Goal: Communication & Community: Answer question/provide support

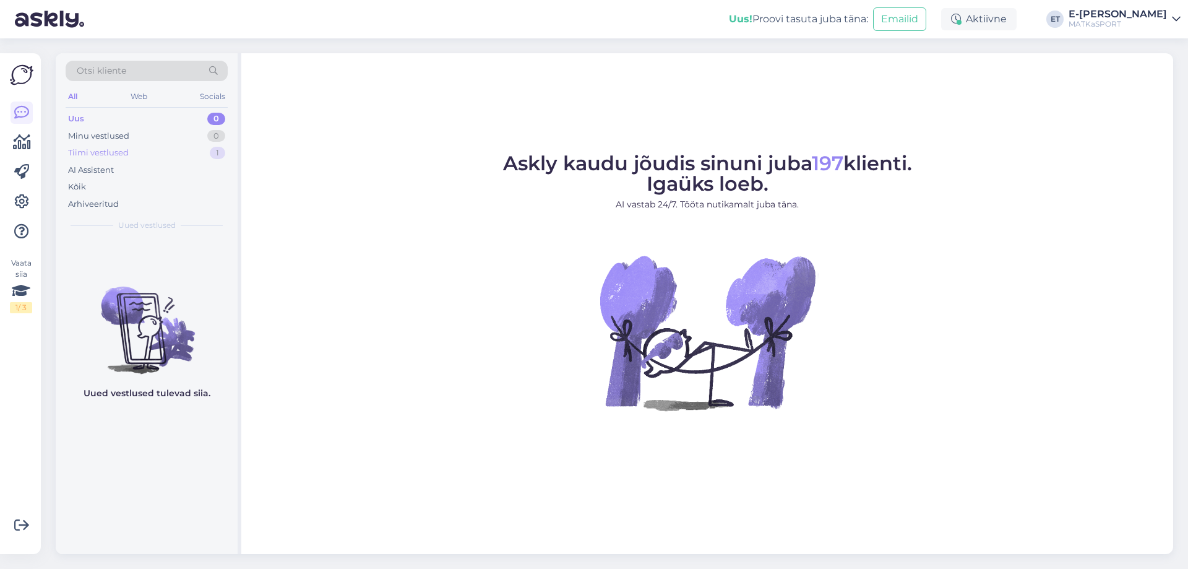
click at [180, 149] on div "Tiimi vestlused 1" at bounding box center [147, 152] width 162 height 17
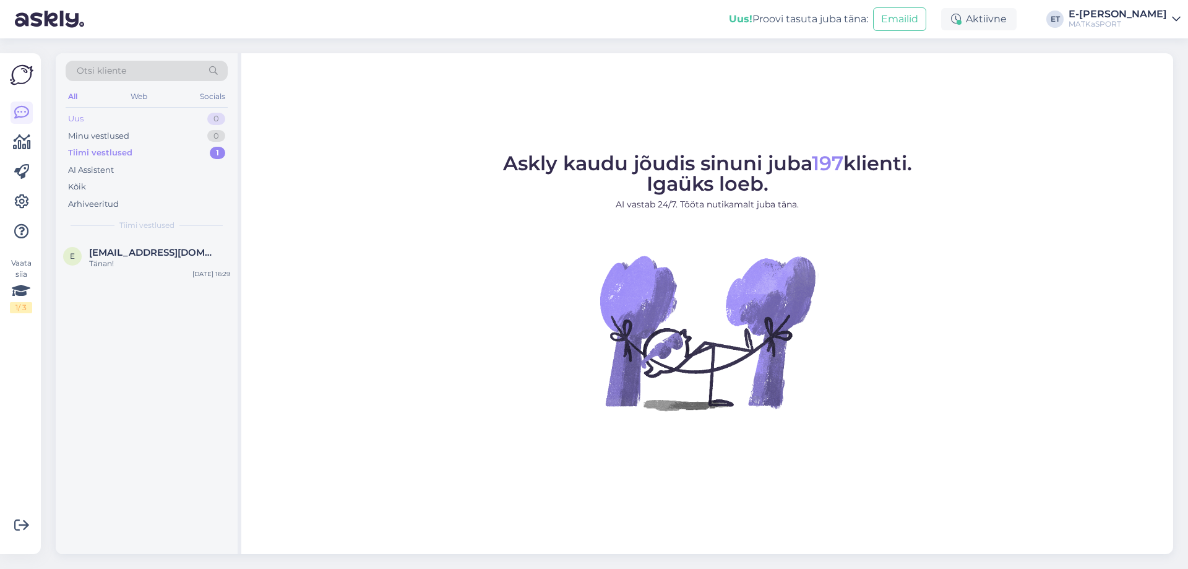
click at [148, 119] on div "Uus 0" at bounding box center [147, 118] width 162 height 17
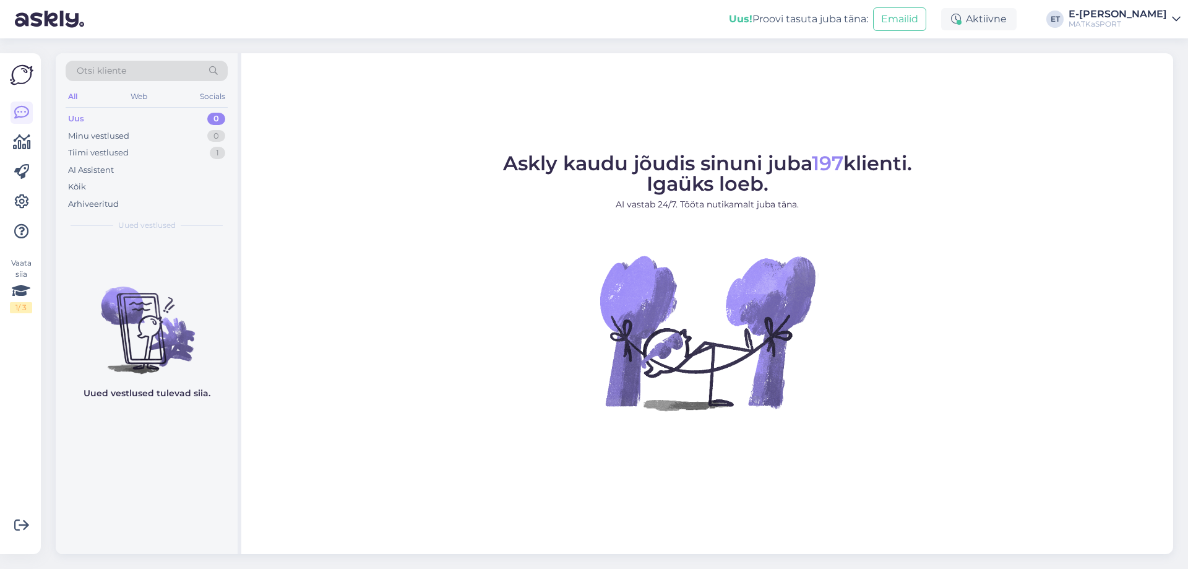
click at [148, 119] on div "Uus 0" at bounding box center [147, 118] width 162 height 17
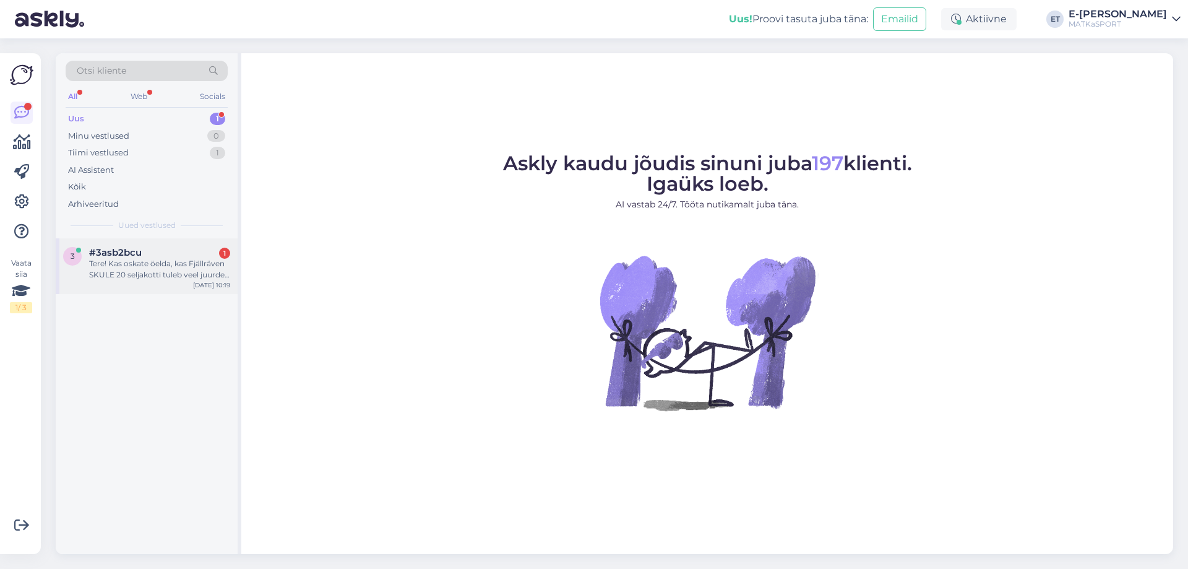
click at [142, 274] on div "Tere! Kas oskate öelda, kas Fjällräven SKULE 20 seljakotti tuleb veel juurde en…" at bounding box center [159, 269] width 141 height 22
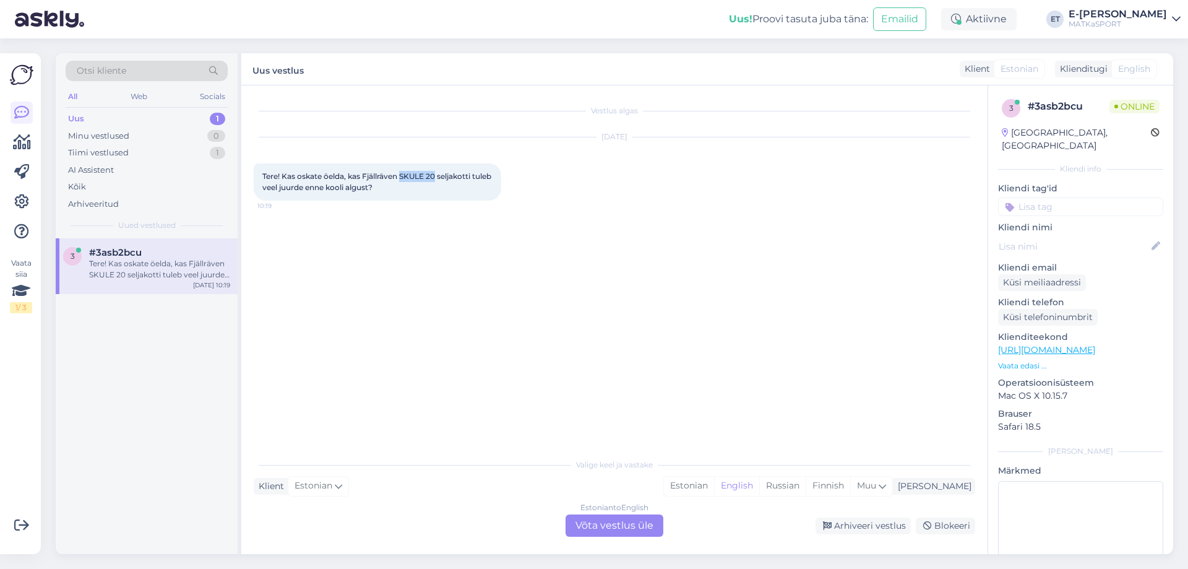
drag, startPoint x: 436, startPoint y: 176, endPoint x: 404, endPoint y: 176, distance: 32.2
click at [404, 176] on span "Tere! Kas oskate öelda, kas Fjällräven SKULE 20 seljakotti tuleb veel juurde en…" at bounding box center [377, 181] width 231 height 20
copy span "SKULE 20"
click at [714, 484] on div "Estonian" at bounding box center [689, 485] width 50 height 19
click at [624, 530] on div "Estonian to Estonian Võta vestlus üle" at bounding box center [614, 525] width 98 height 22
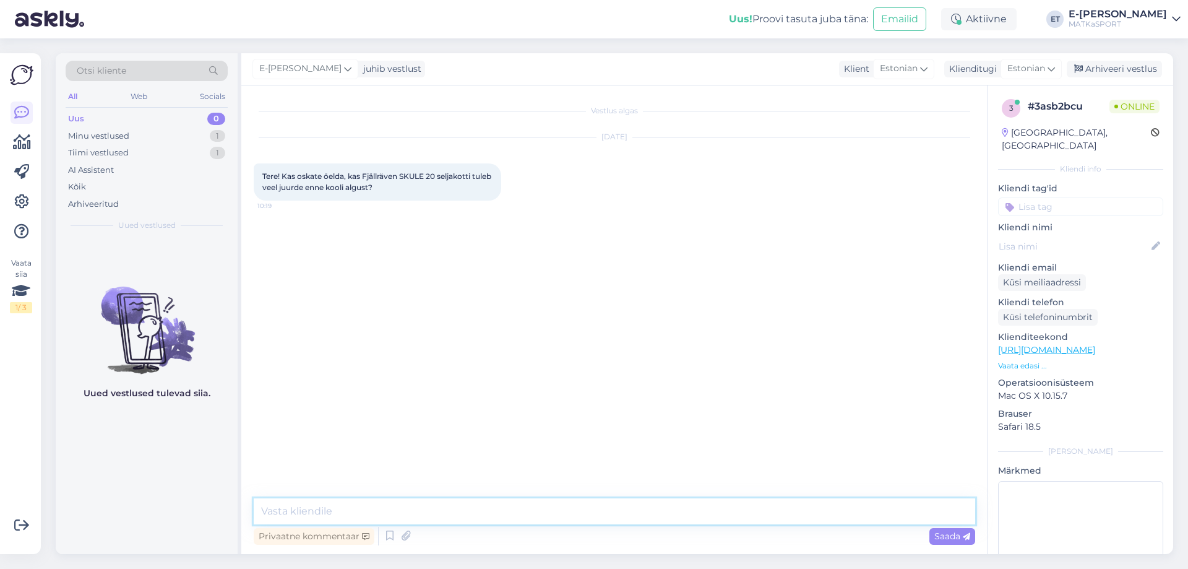
click at [360, 504] on textarea at bounding box center [614, 511] width 721 height 26
click at [375, 510] on textarea "Tere! On tellitud juurde ja eeldatavalt võiksid jõuda augusti [PERSON_NAME]." at bounding box center [614, 511] width 721 height 26
type textarea "Tere! On tellitud juurde väike [PERSON_NAME] eeldatavalt võiksid jõuda augusti …"
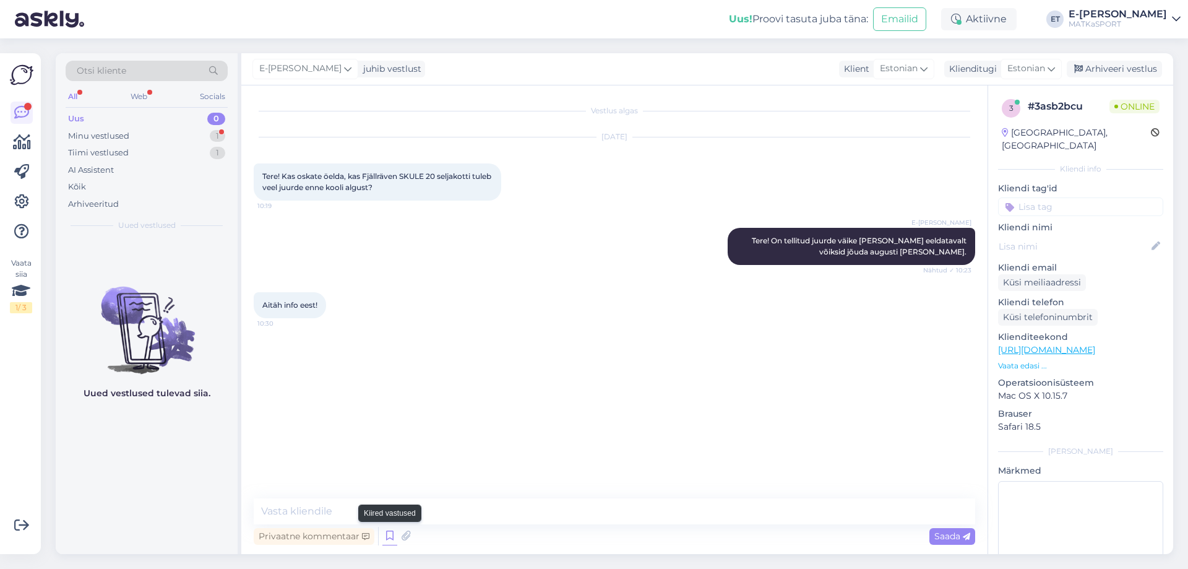
click at [391, 535] on icon at bounding box center [389, 535] width 15 height 19
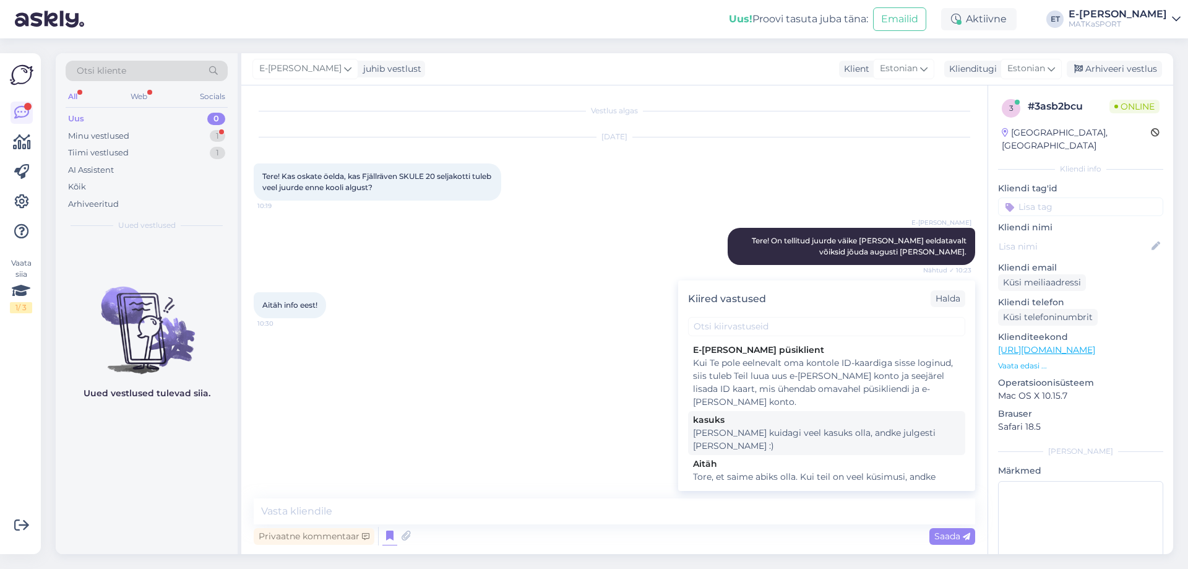
click at [757, 431] on div "[PERSON_NAME] kuidagi veel kasuks olla, andke julgesti [PERSON_NAME] :)" at bounding box center [826, 439] width 267 height 26
type textarea "[PERSON_NAME] kuidagi veel kasuks olla, andke julgesti [PERSON_NAME] :)"
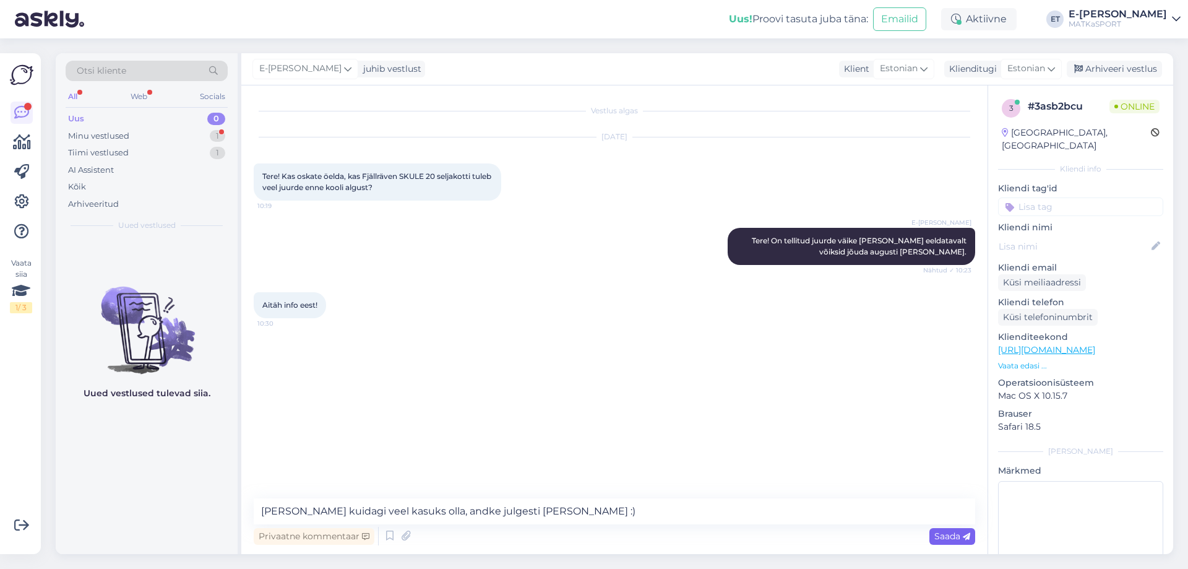
click at [955, 539] on span "Saada" at bounding box center [952, 535] width 36 height 11
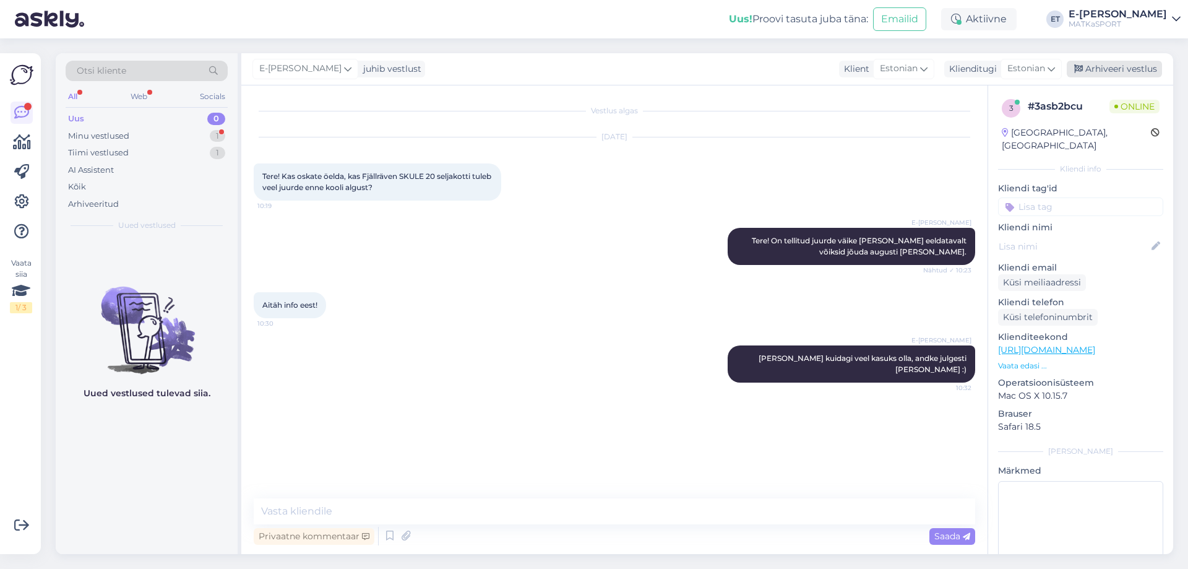
click at [1095, 71] on div "Arhiveeri vestlus" at bounding box center [1114, 69] width 95 height 17
